Goal: Entertainment & Leisure: Consume media (video, audio)

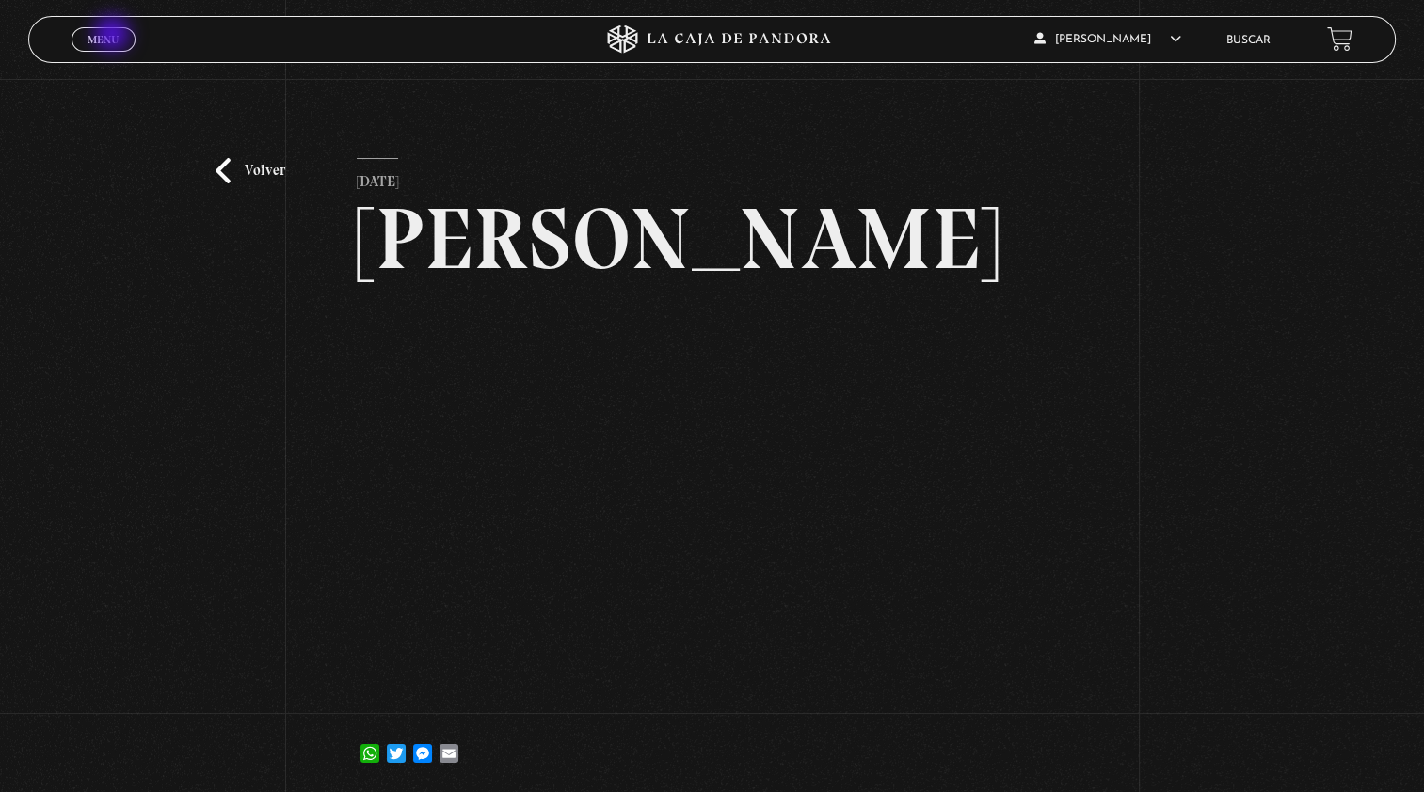
click at [114, 36] on span "Menu" at bounding box center [103, 39] width 31 height 11
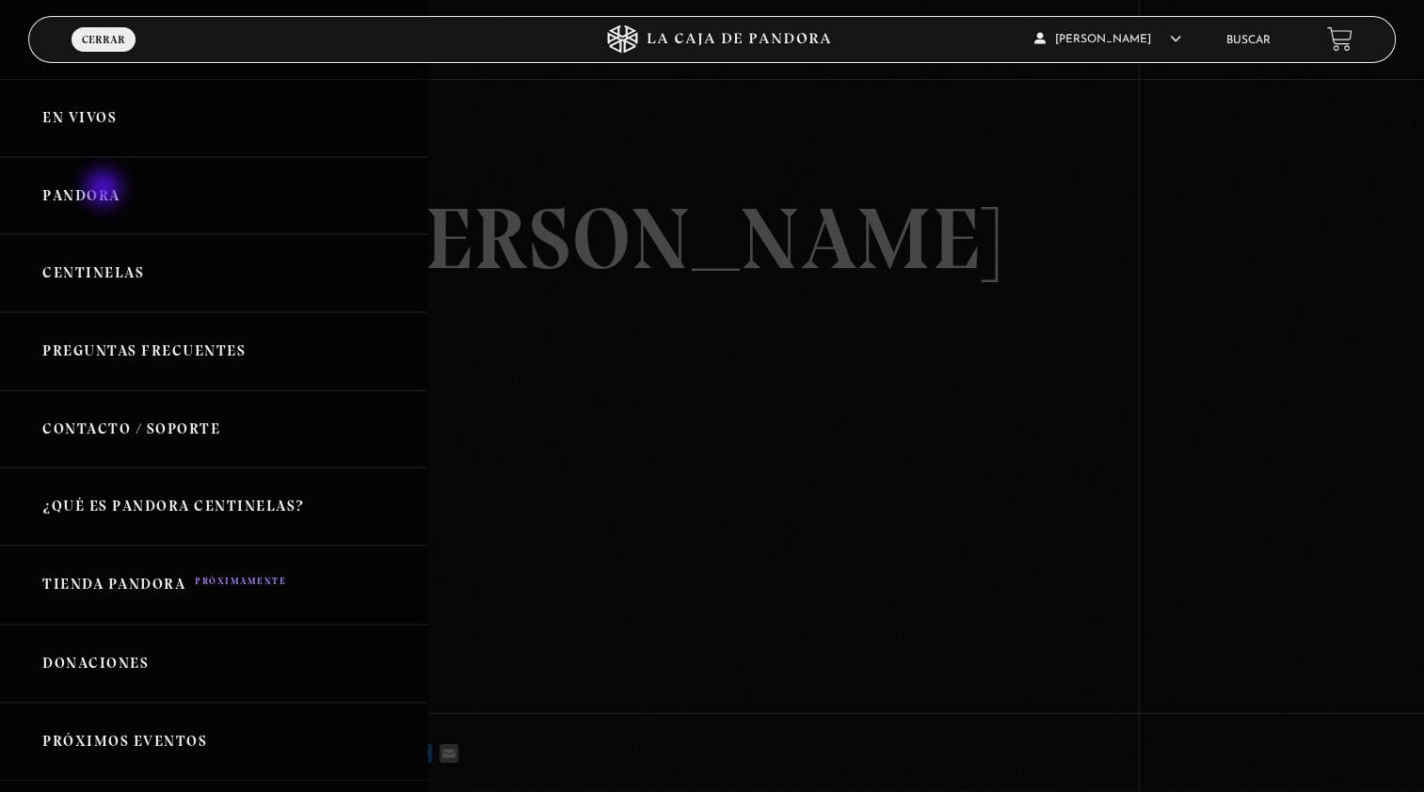
click at [105, 190] on link "Pandora" at bounding box center [213, 196] width 427 height 78
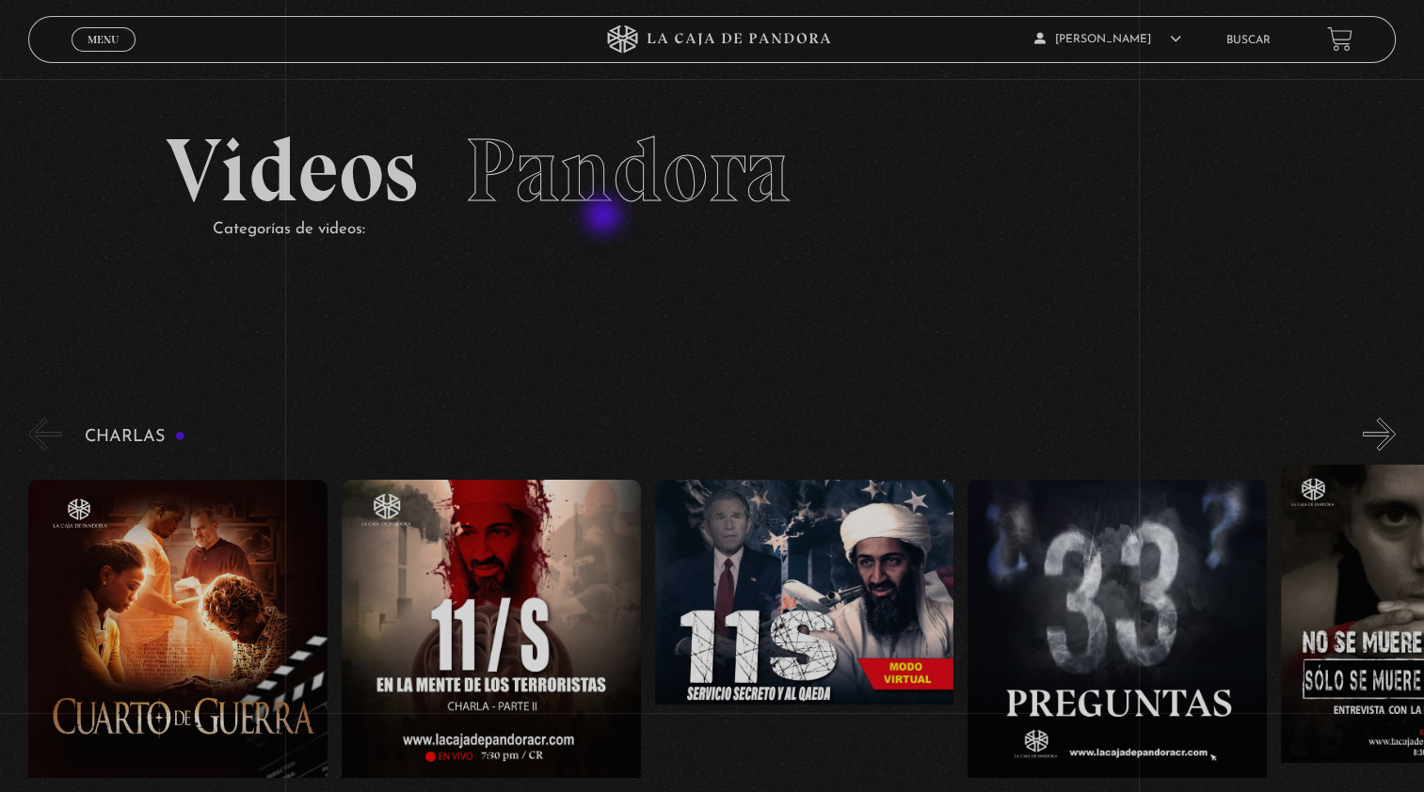
drag, startPoint x: 503, startPoint y: 192, endPoint x: 984, endPoint y: 373, distance: 514.6
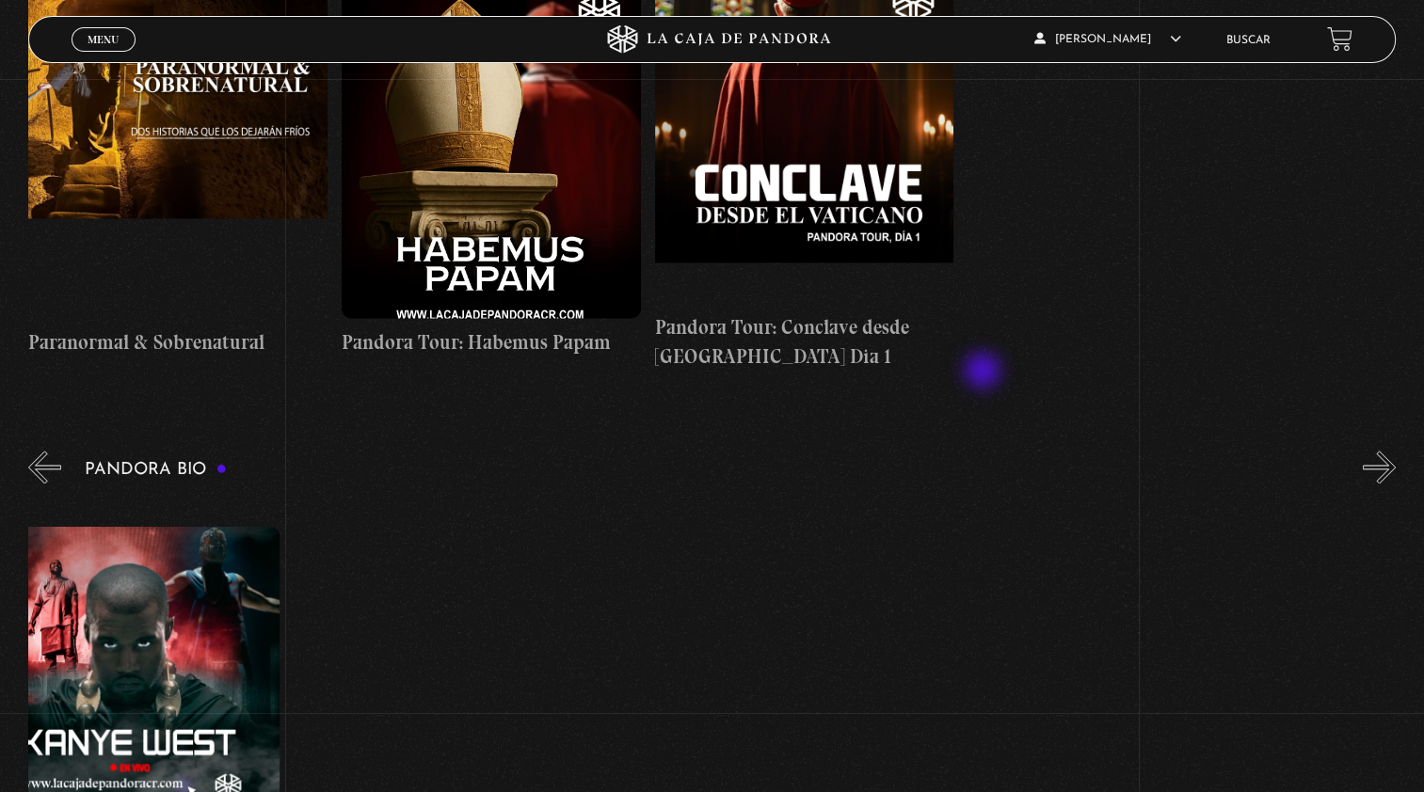
scroll to position [0, 2866]
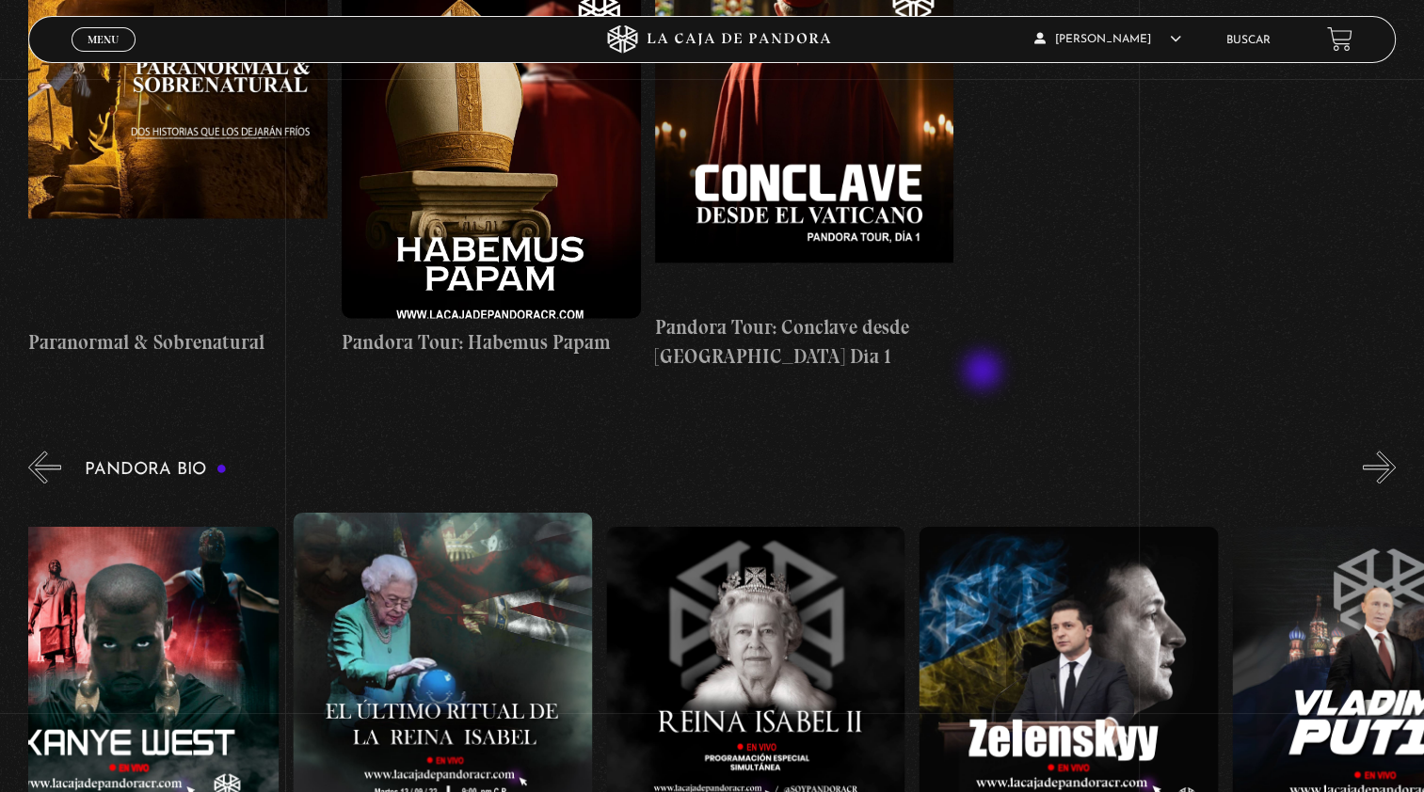
click at [1059, 582] on figure at bounding box center [1067, 696] width 299 height 339
